Goal: Feedback & Contribution: Contribute content

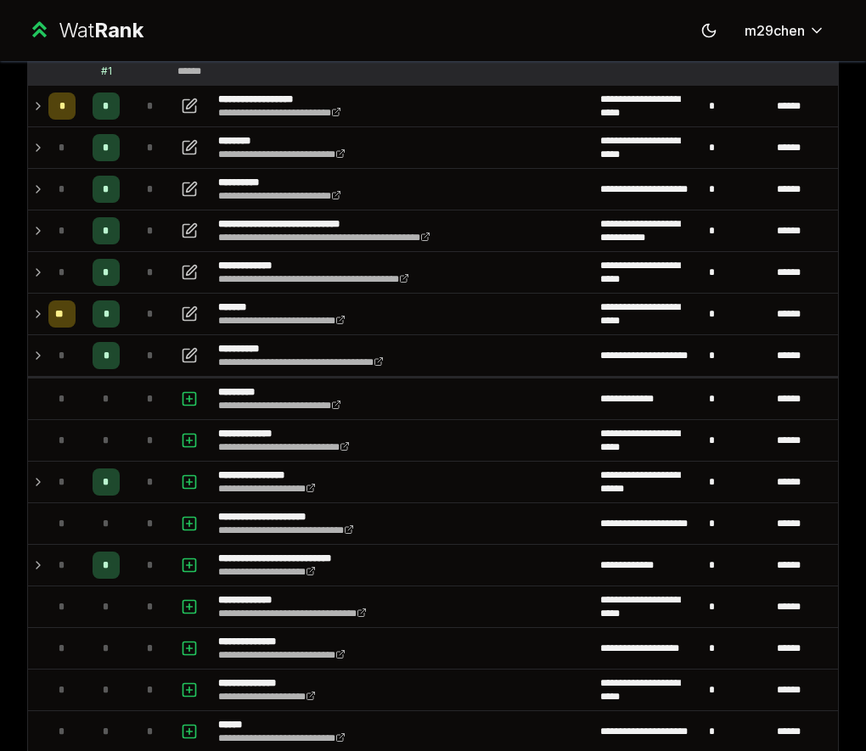
scroll to position [395, 0]
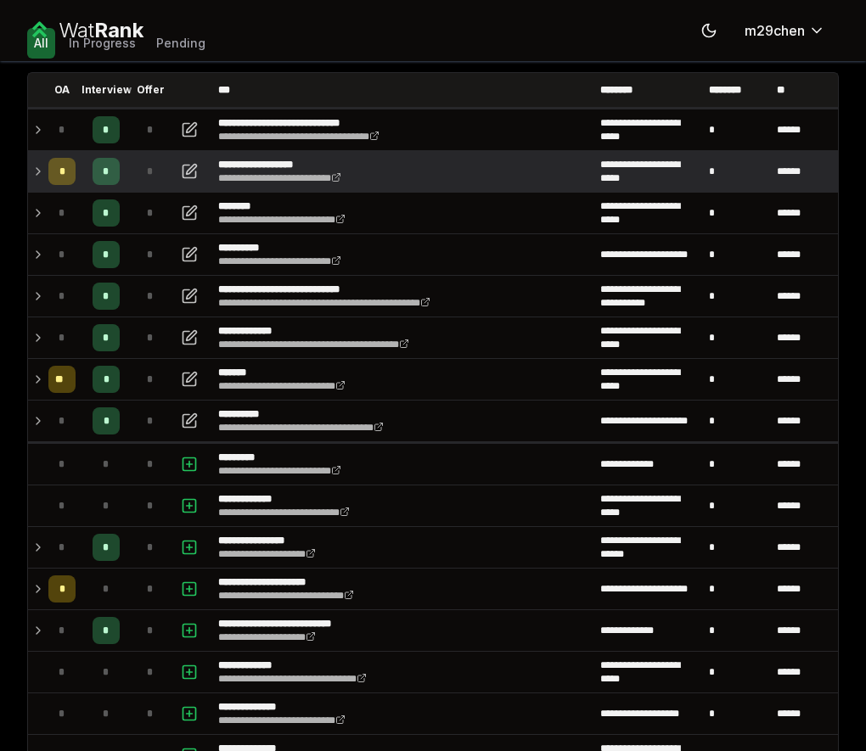
scroll to position [110, 0]
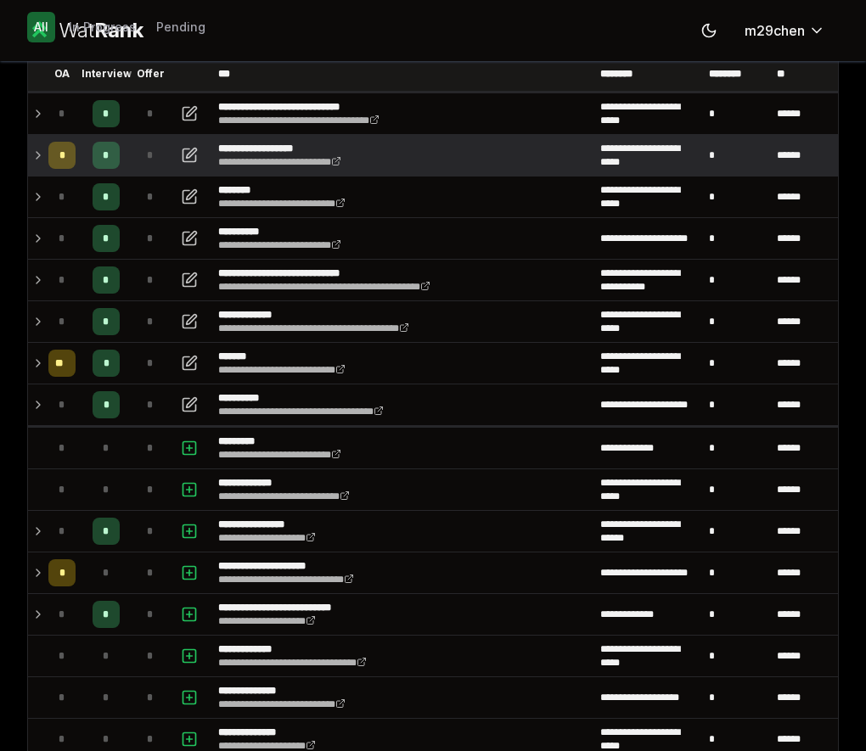
click at [39, 158] on icon at bounding box center [38, 155] width 14 height 20
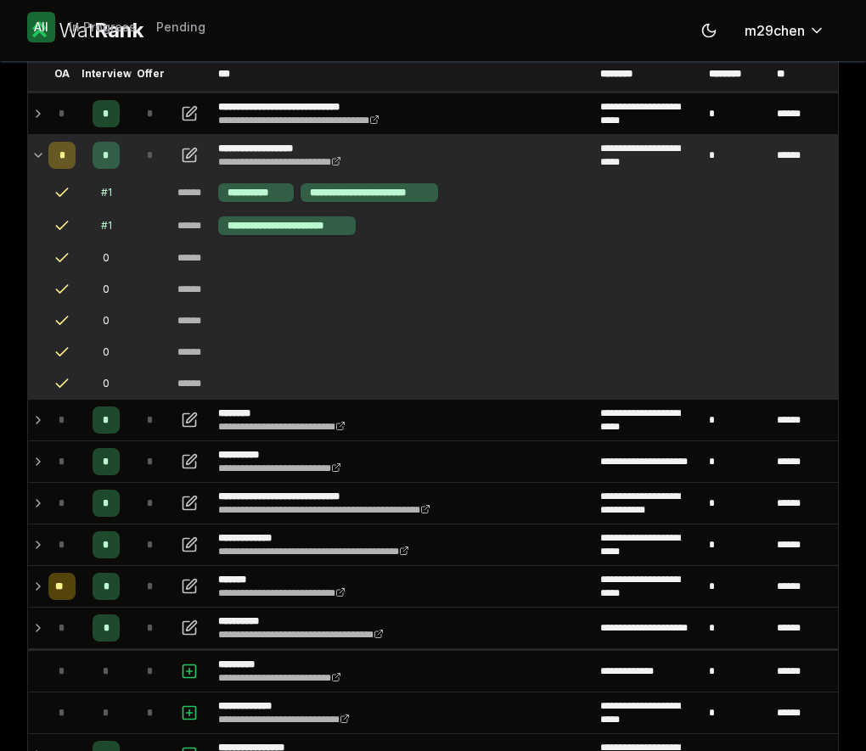
click at [39, 157] on icon at bounding box center [38, 155] width 14 height 20
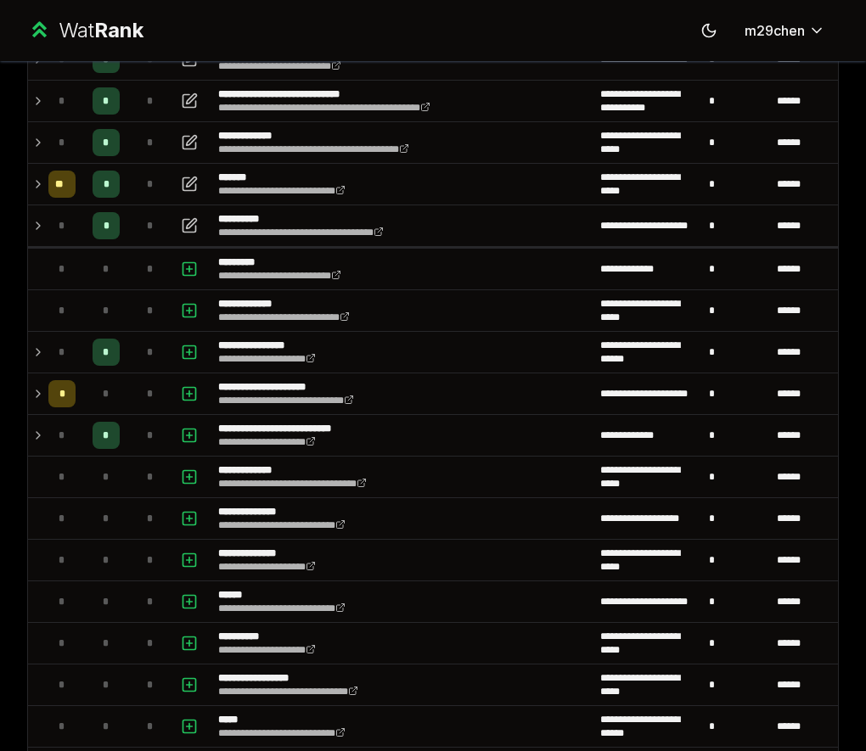
scroll to position [291, 0]
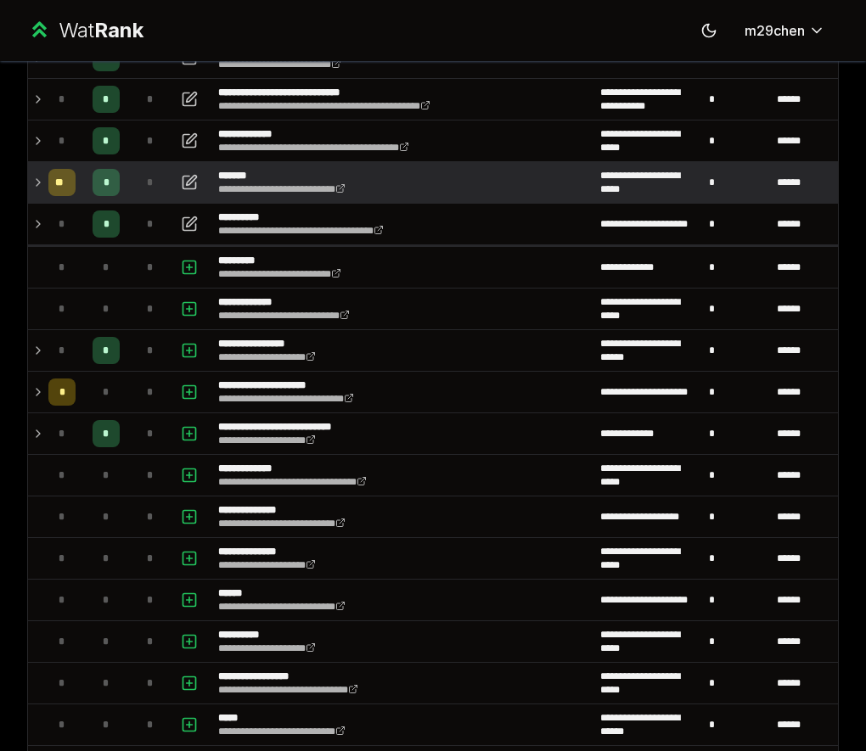
click at [53, 194] on div "**" at bounding box center [61, 182] width 27 height 27
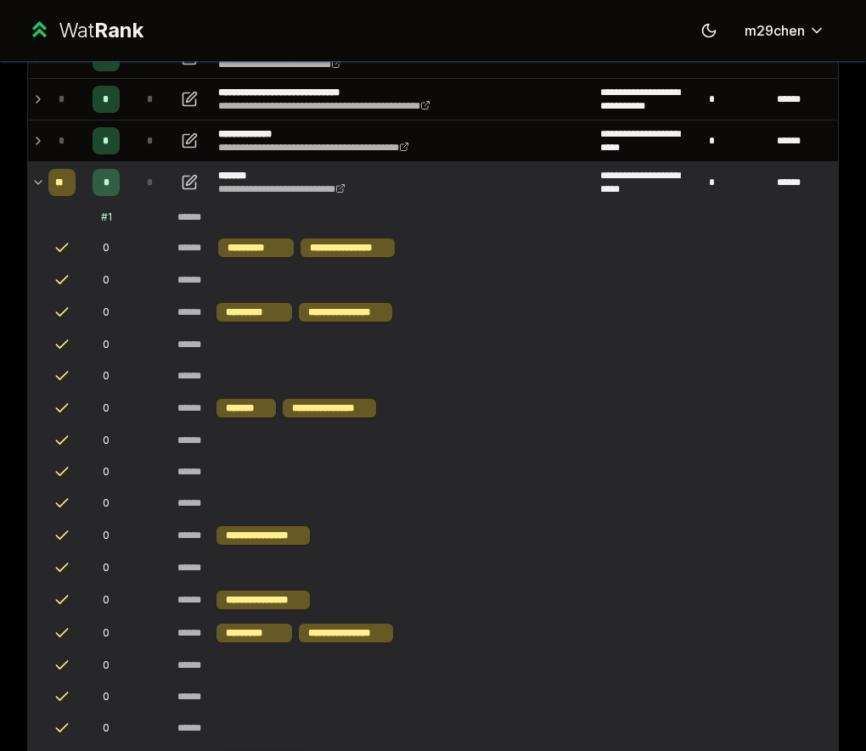
click at [53, 194] on div "**" at bounding box center [61, 182] width 27 height 27
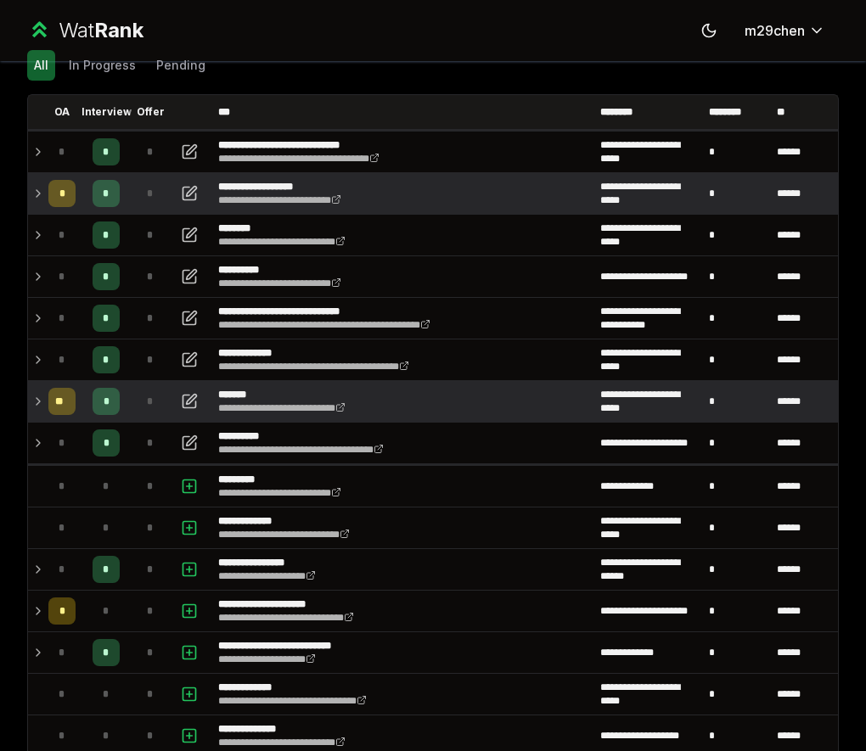
scroll to position [81, 0]
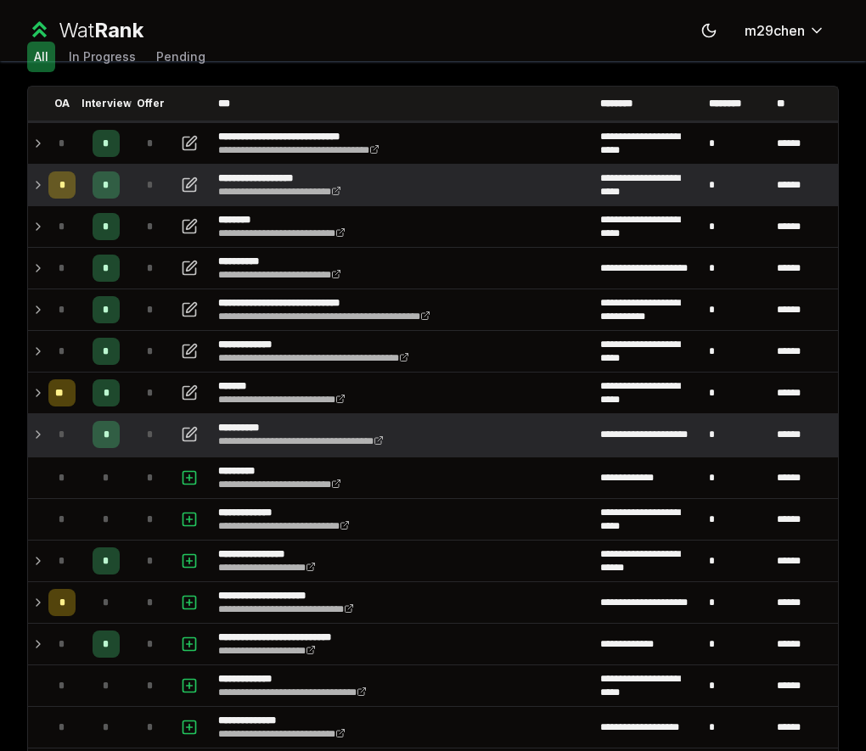
click at [37, 438] on icon at bounding box center [38, 434] width 3 height 7
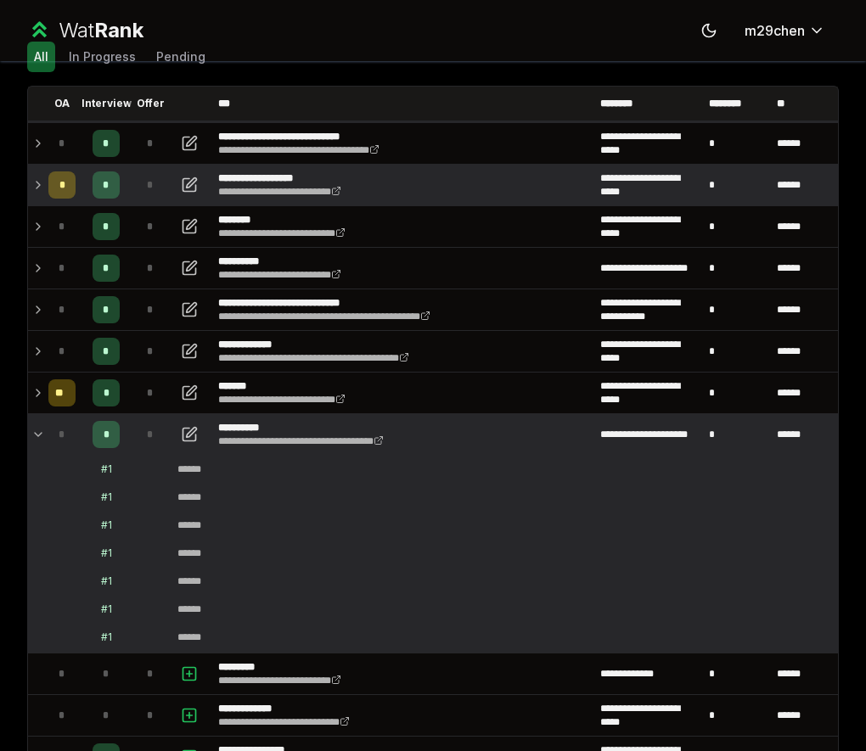
click at [37, 438] on icon at bounding box center [38, 434] width 14 height 20
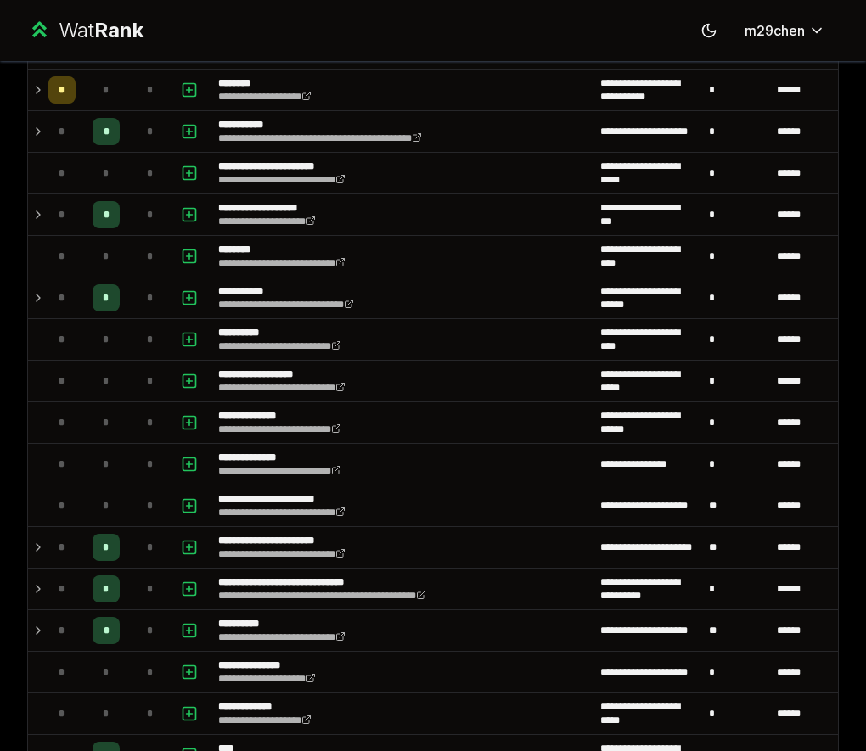
scroll to position [1639, 0]
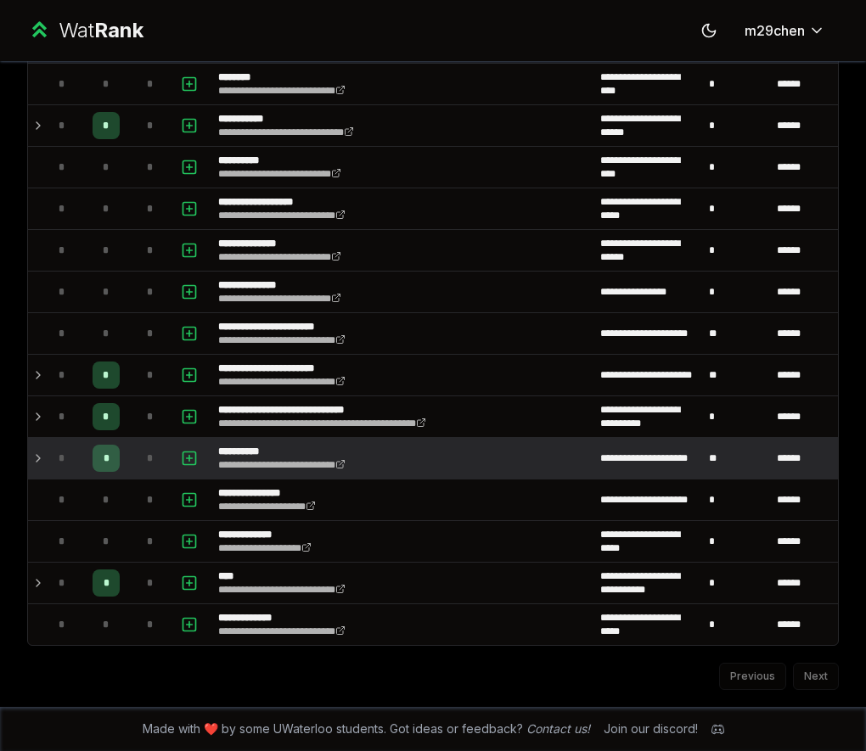
click at [133, 461] on td "*" at bounding box center [150, 458] width 41 height 41
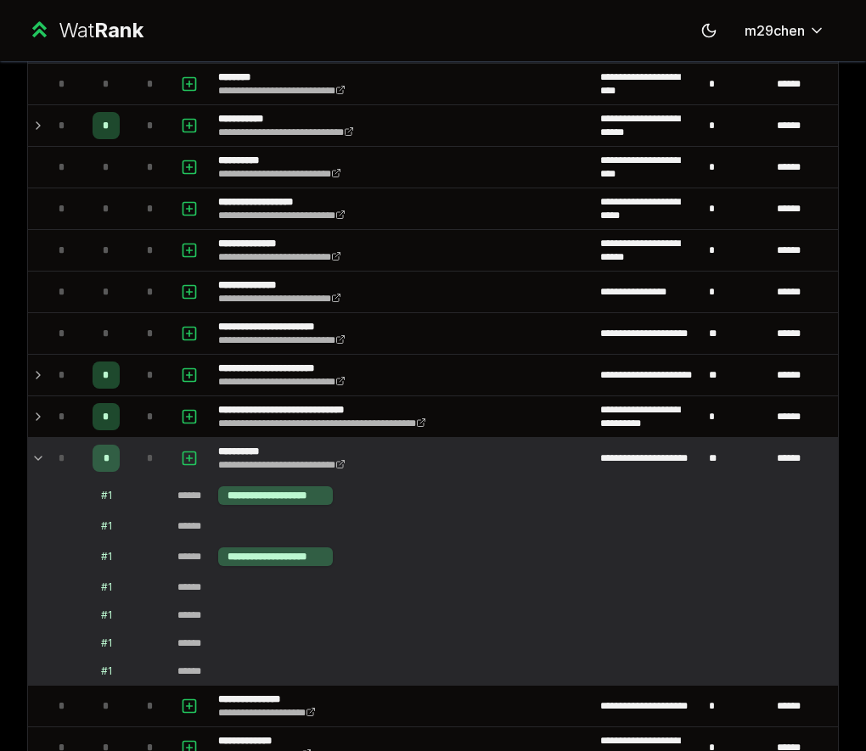
click at [133, 459] on td "*" at bounding box center [150, 458] width 41 height 41
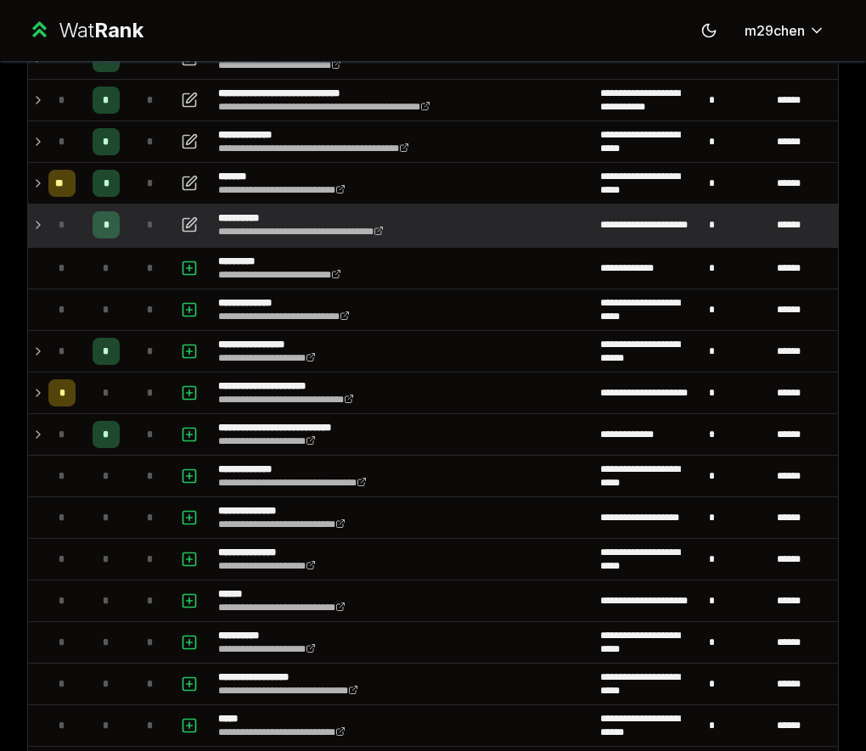
scroll to position [277, 0]
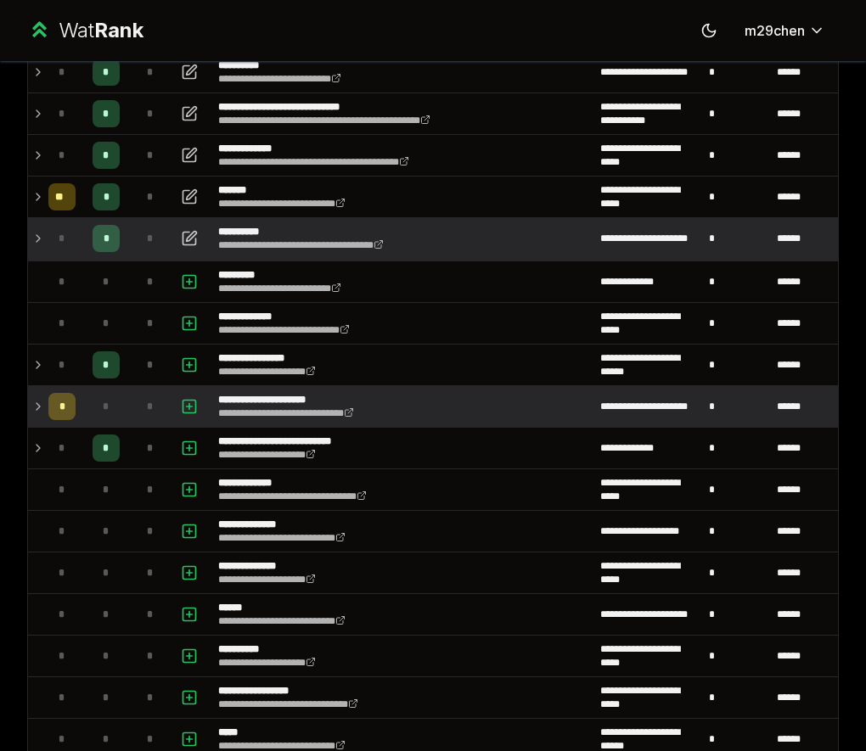
click at [96, 419] on div "*" at bounding box center [106, 406] width 27 height 27
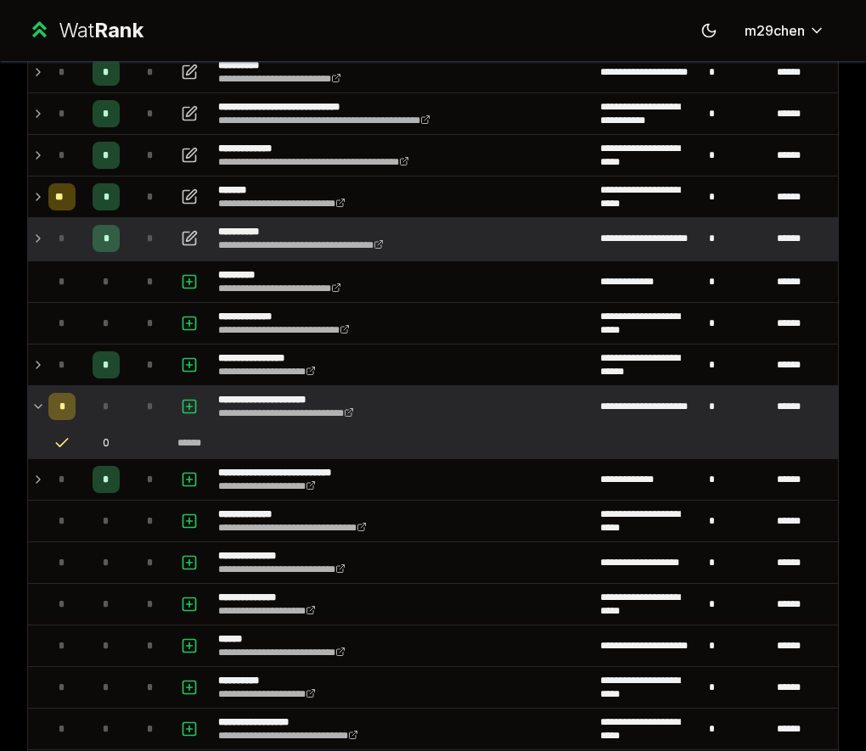
click at [59, 444] on icon at bounding box center [61, 443] width 17 height 17
click at [190, 413] on rect "button" at bounding box center [189, 407] width 13 height 13
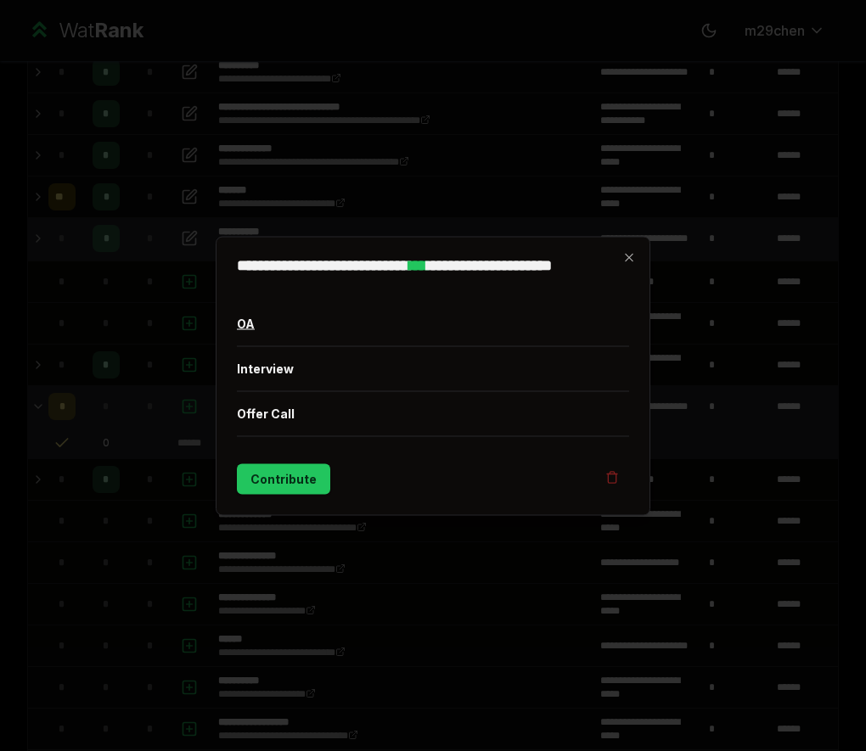
click at [294, 327] on button "OA" at bounding box center [433, 323] width 392 height 44
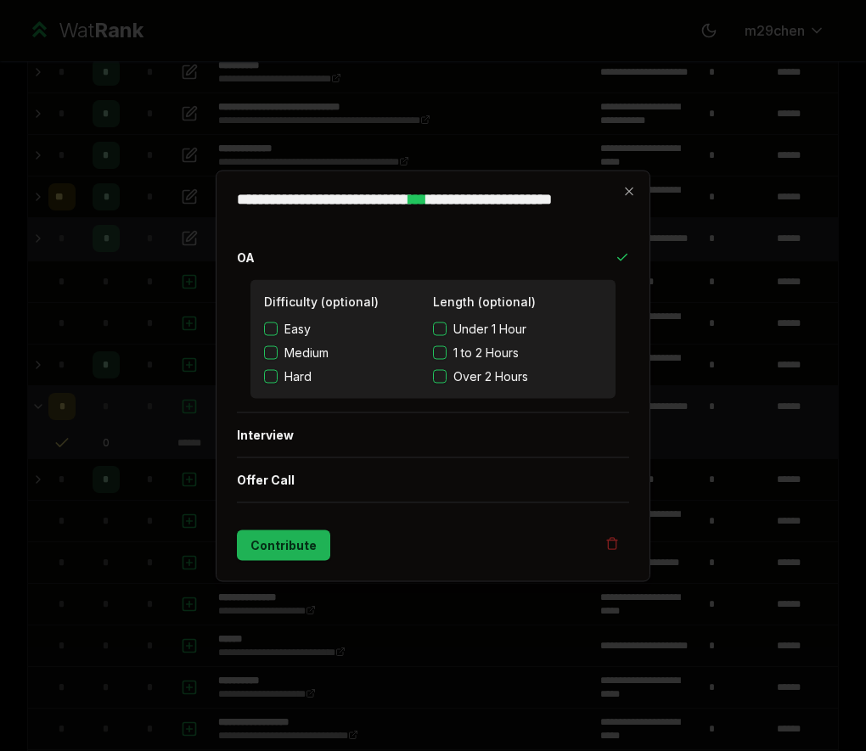
click at [275, 556] on button "Contribute" at bounding box center [283, 545] width 93 height 31
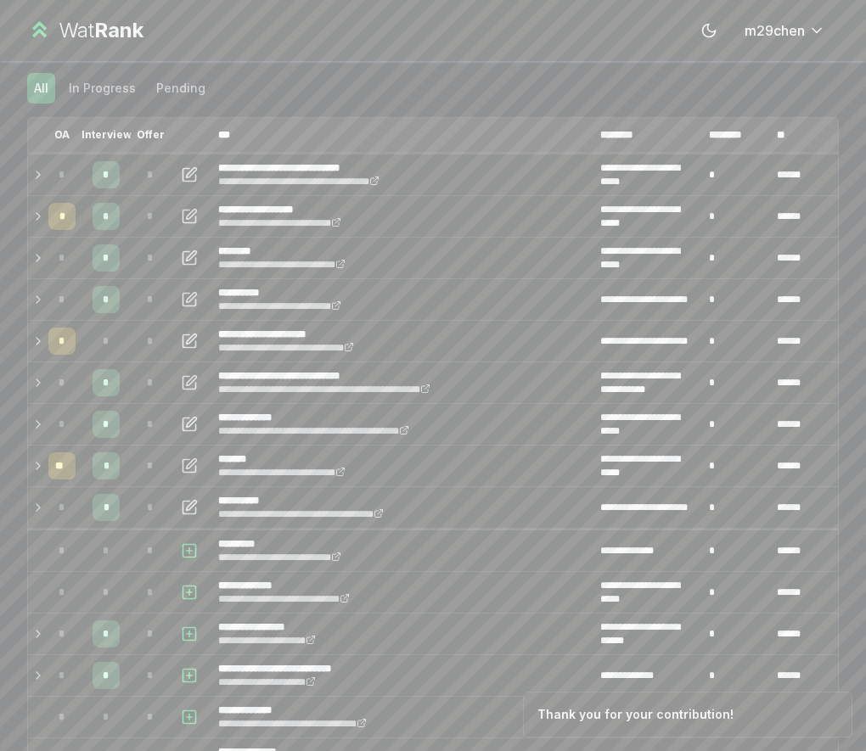
scroll to position [0, 0]
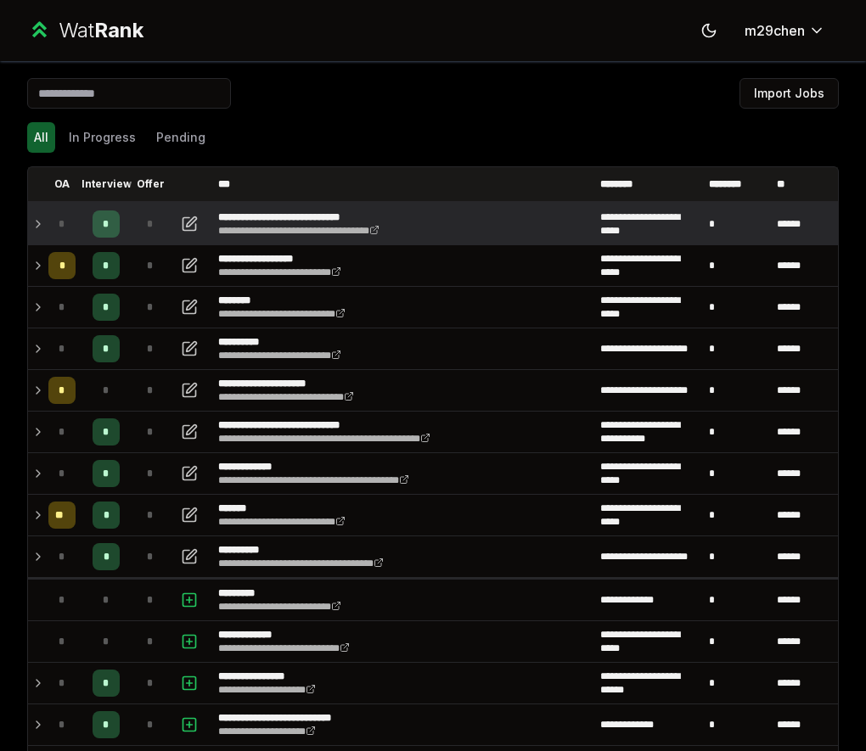
click at [48, 240] on td "*" at bounding box center [62, 224] width 41 height 41
